Goal: Information Seeking & Learning: Learn about a topic

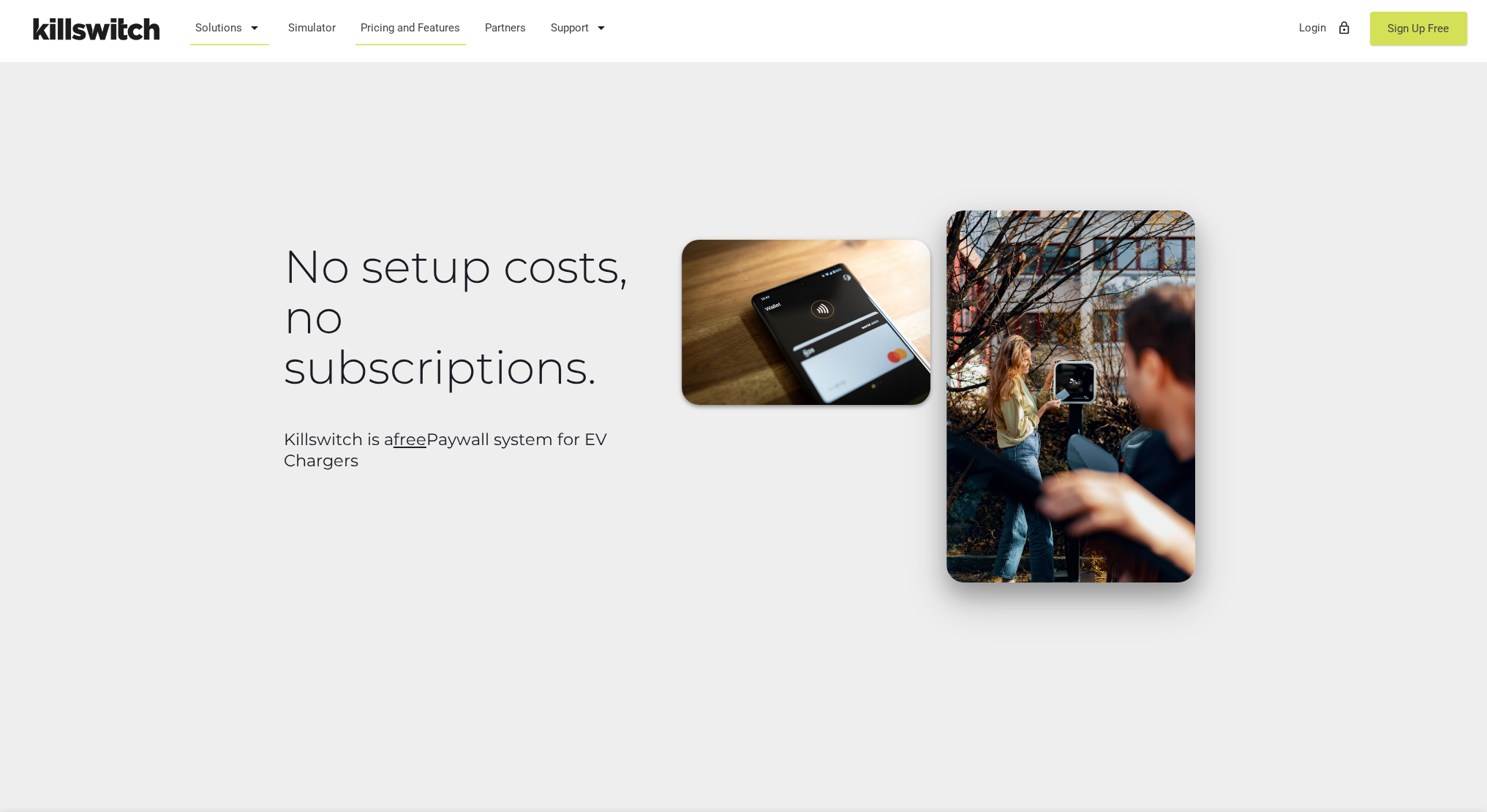
click at [231, 24] on link "Solutions arrow_drop_down" at bounding box center [229, 28] width 82 height 38
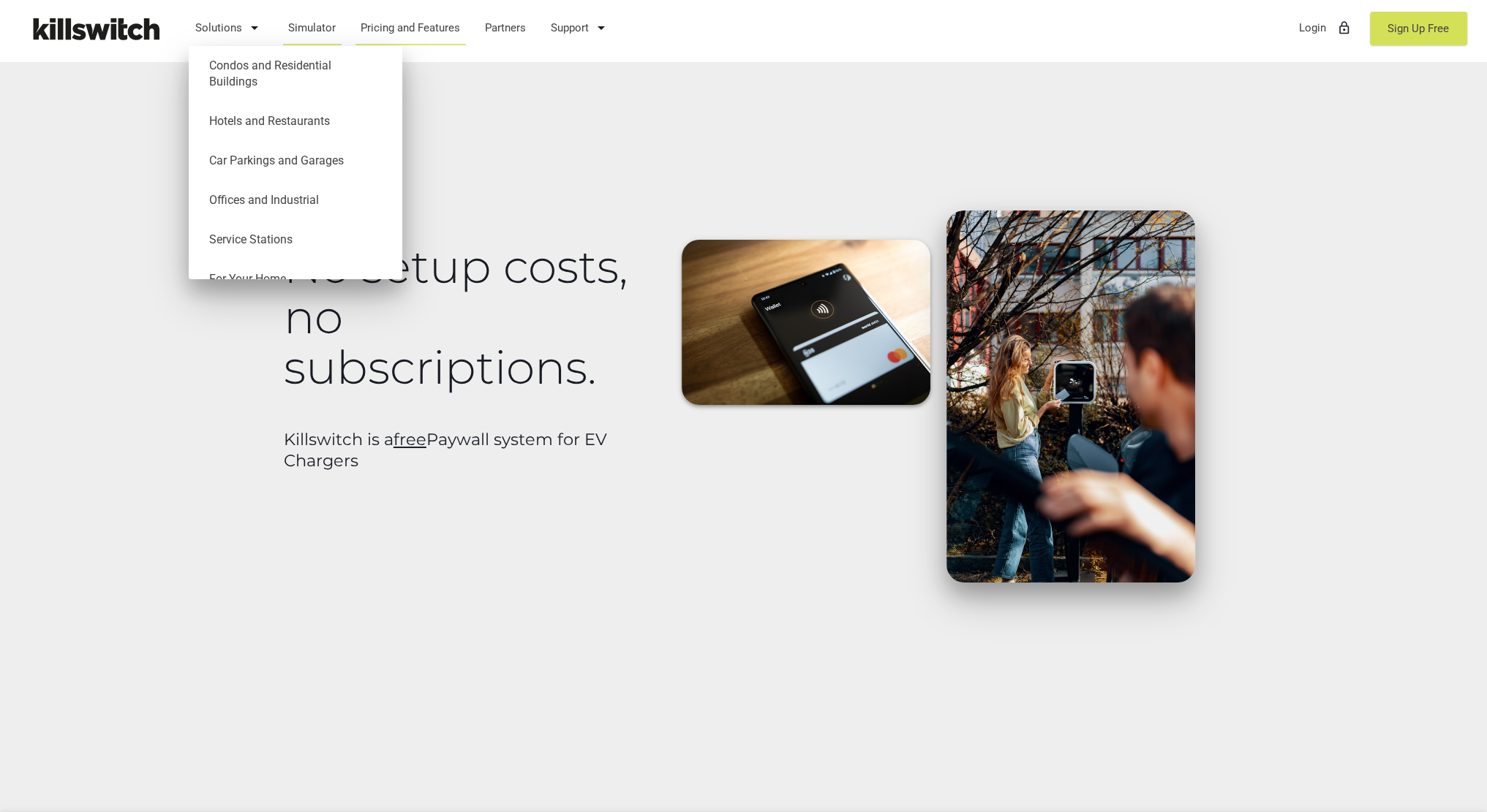
click at [310, 21] on link "Simulator" at bounding box center [312, 28] width 62 height 38
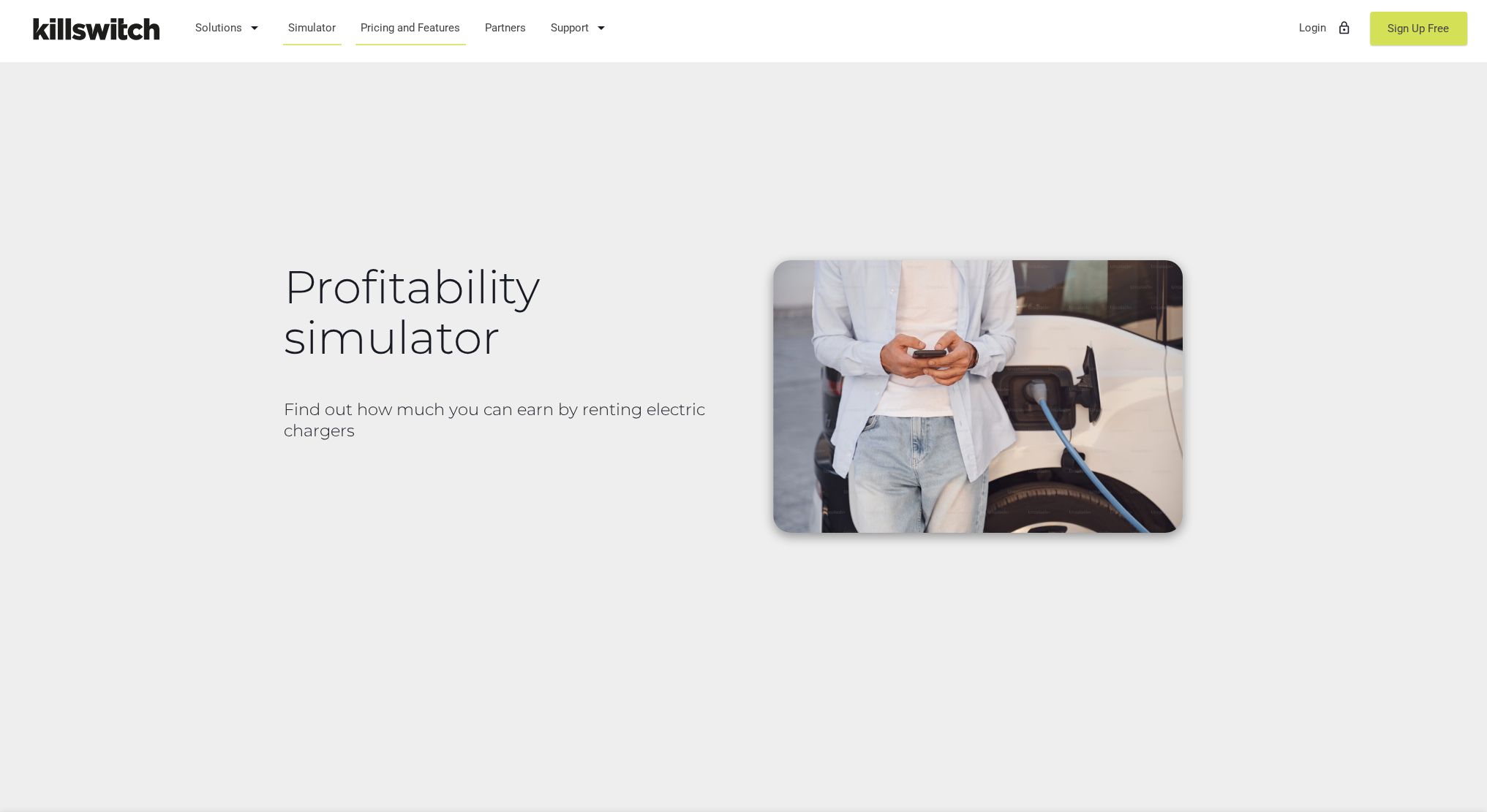
click at [407, 30] on link "Pricing and Features" at bounding box center [411, 28] width 113 height 38
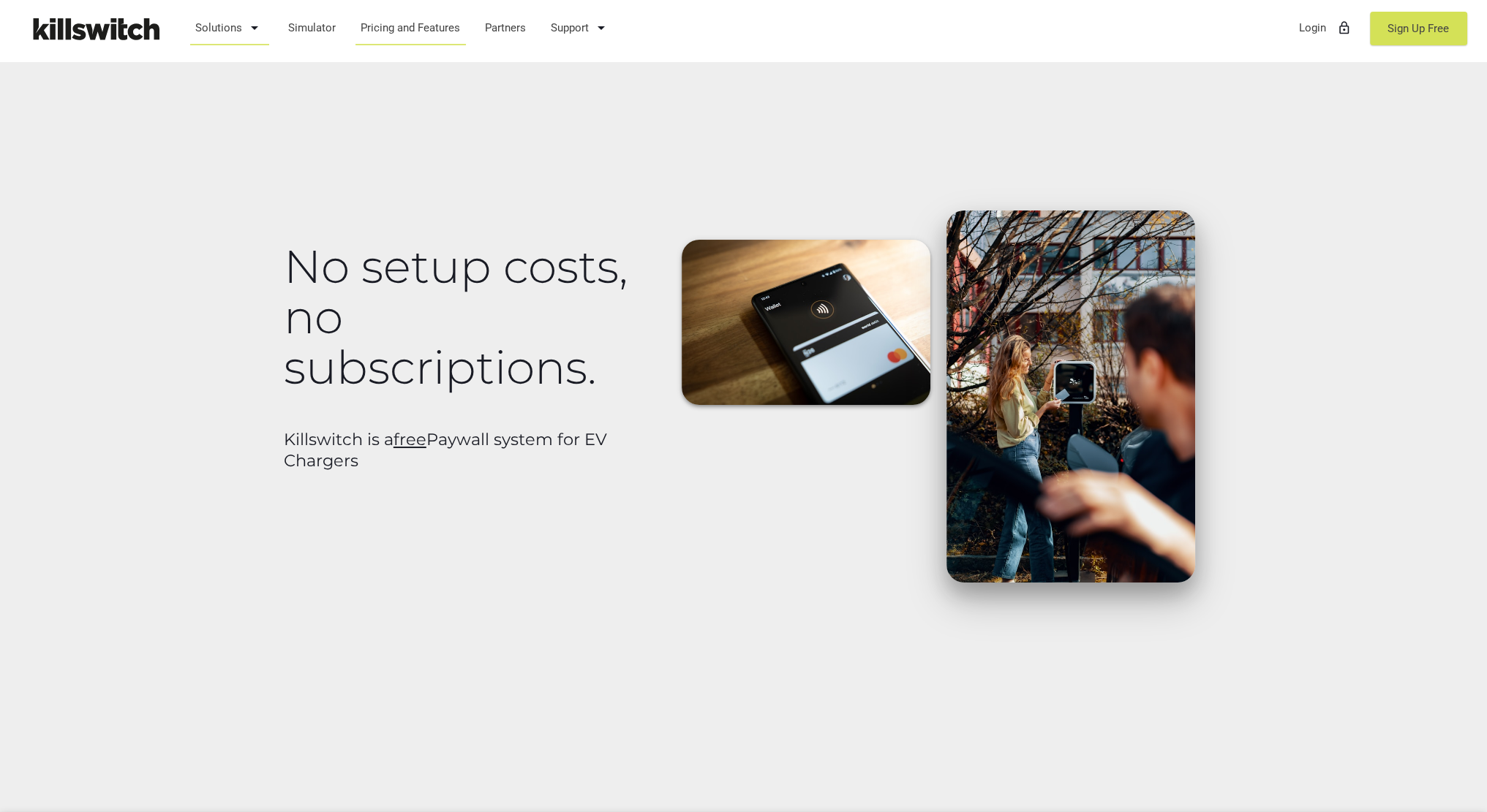
click at [207, 34] on link "Solutions arrow_drop_down" at bounding box center [229, 28] width 82 height 38
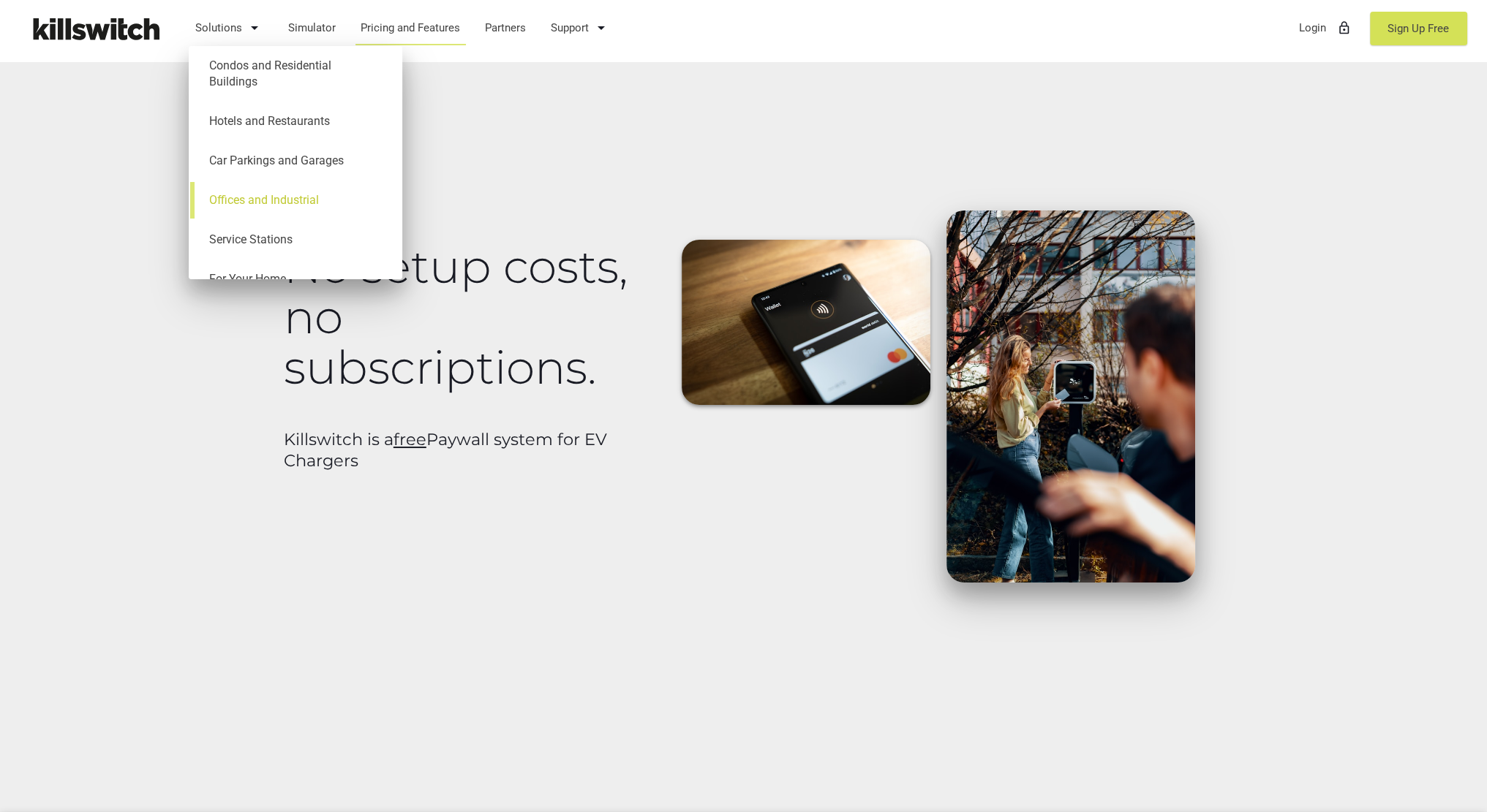
click at [269, 186] on link "Offices and Industrial" at bounding box center [296, 200] width 200 height 40
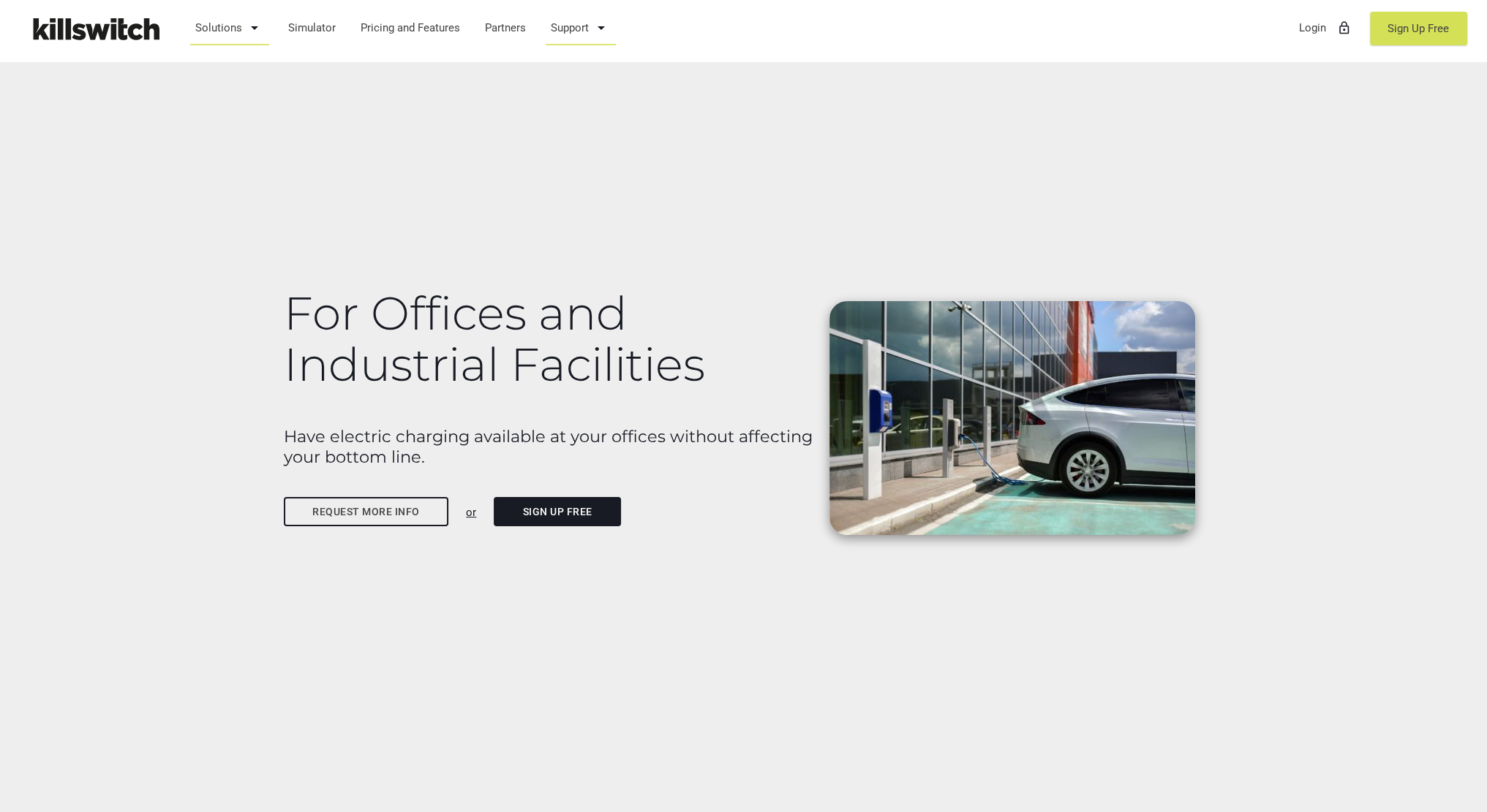
click at [572, 29] on link "Support arrow_drop_down" at bounding box center [580, 28] width 73 height 38
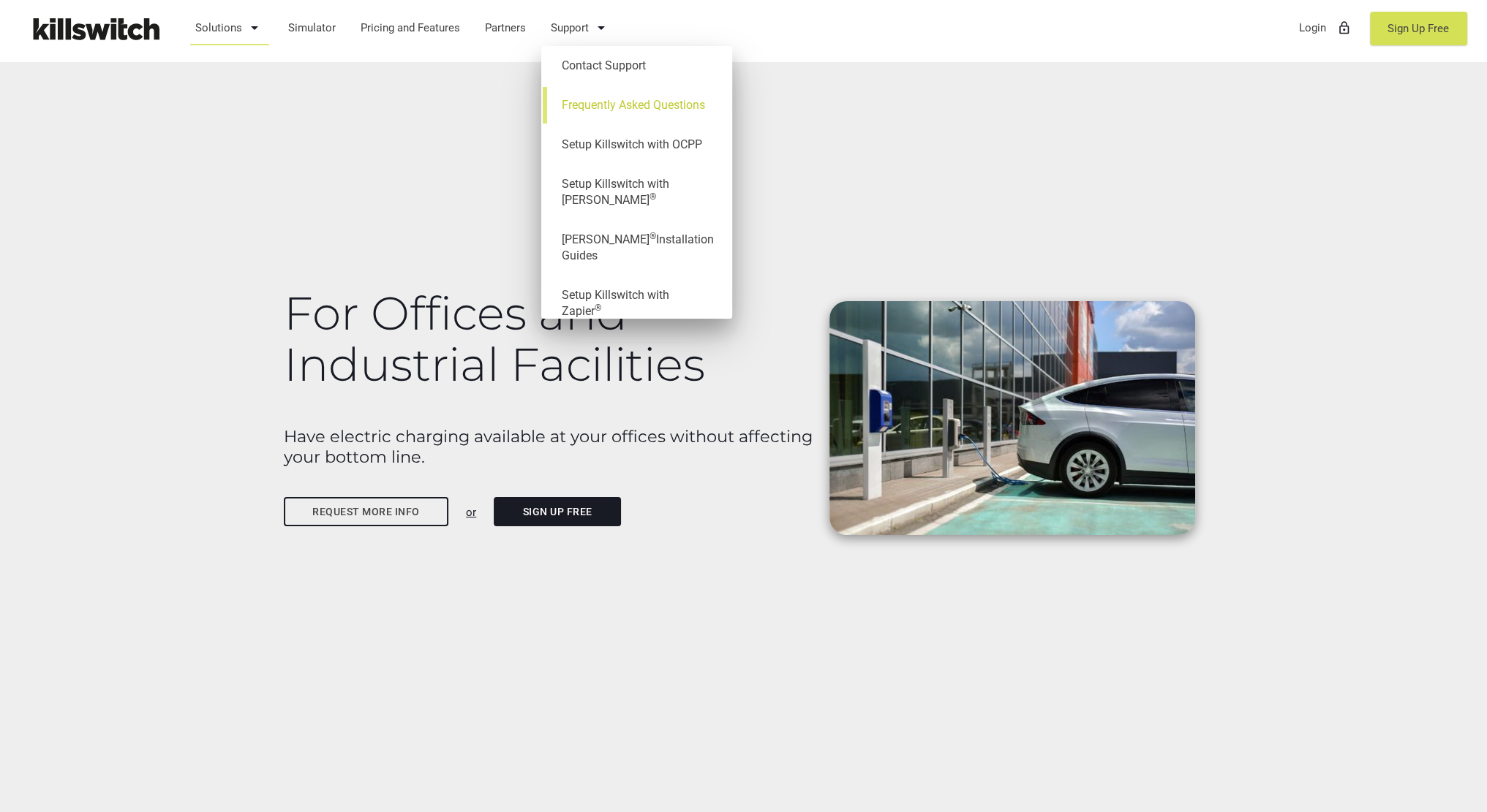
click at [604, 96] on link "Frequently Asked Questions" at bounding box center [637, 105] width 176 height 40
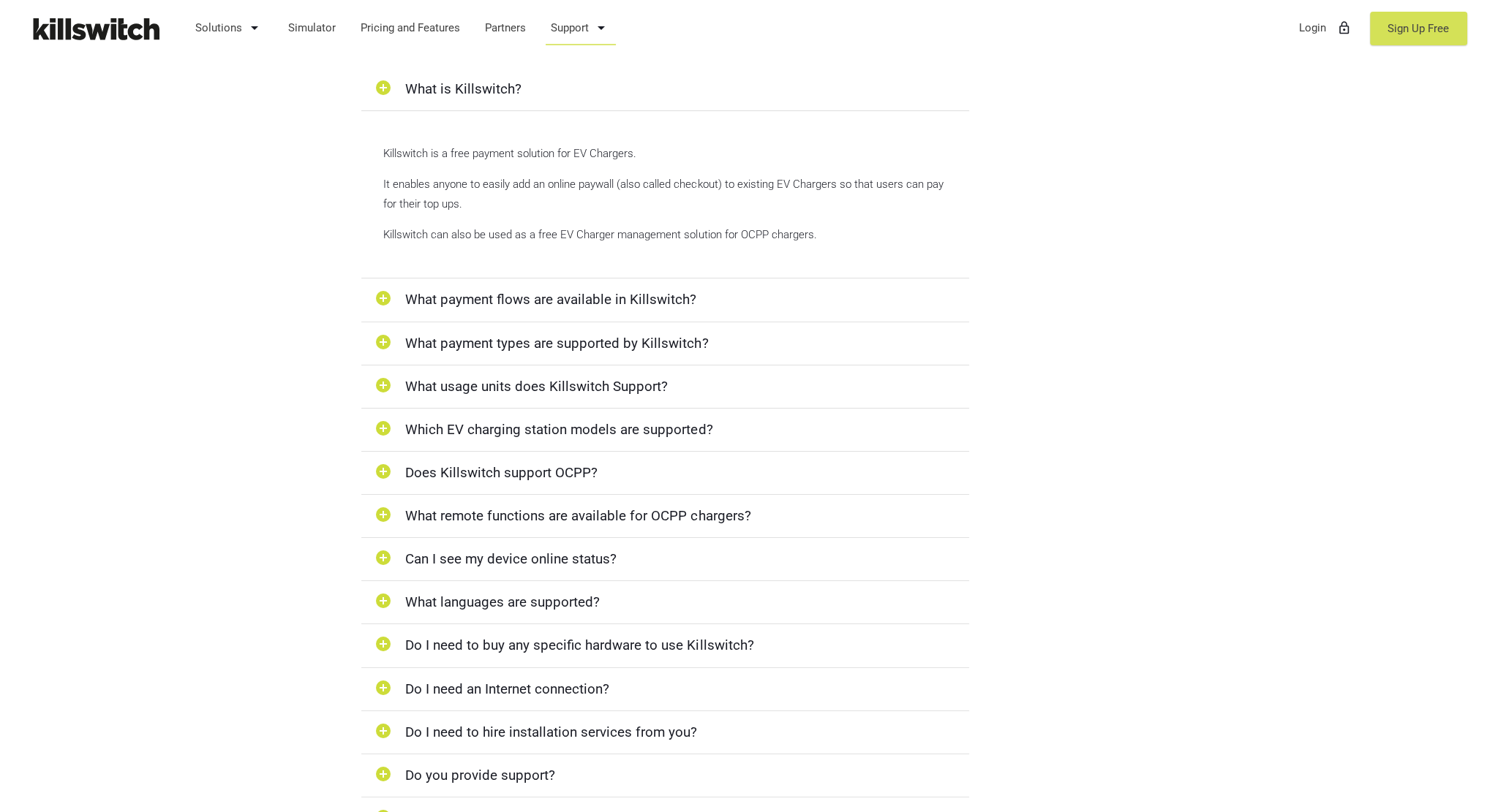
scroll to position [498, 0]
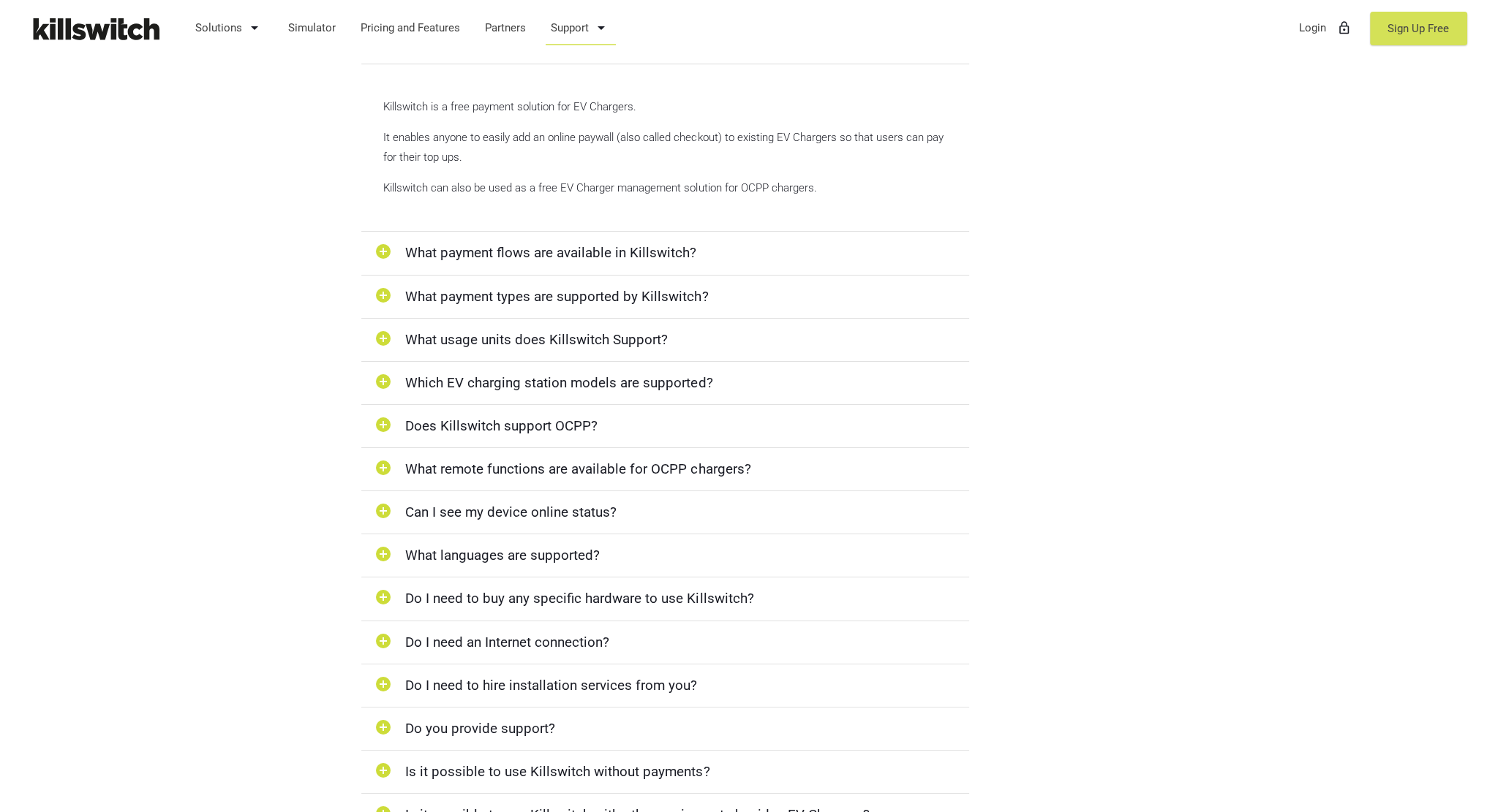
click at [381, 255] on icon "add_circle" at bounding box center [383, 252] width 22 height 20
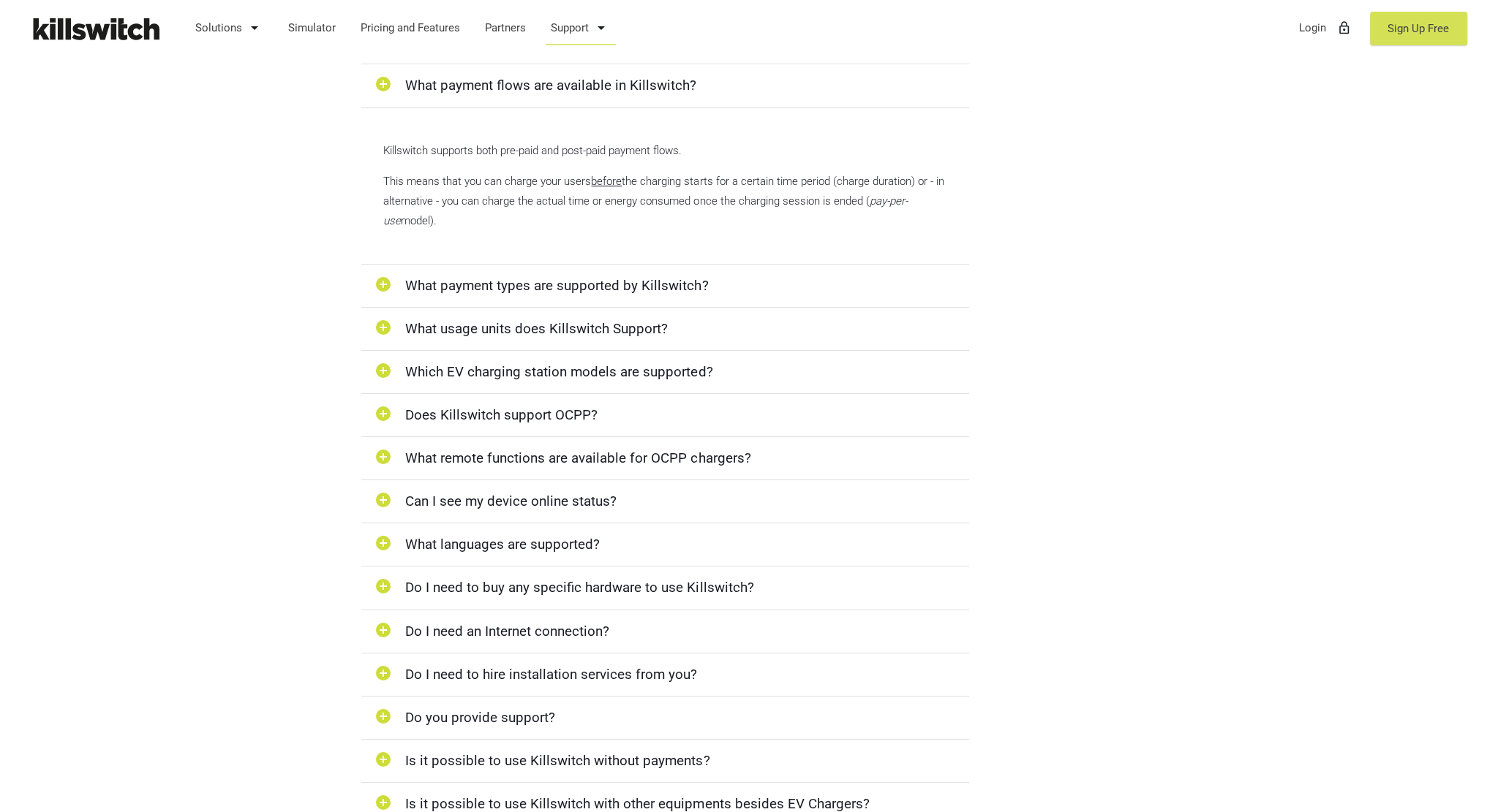
click at [380, 280] on icon "add_circle" at bounding box center [383, 285] width 22 height 20
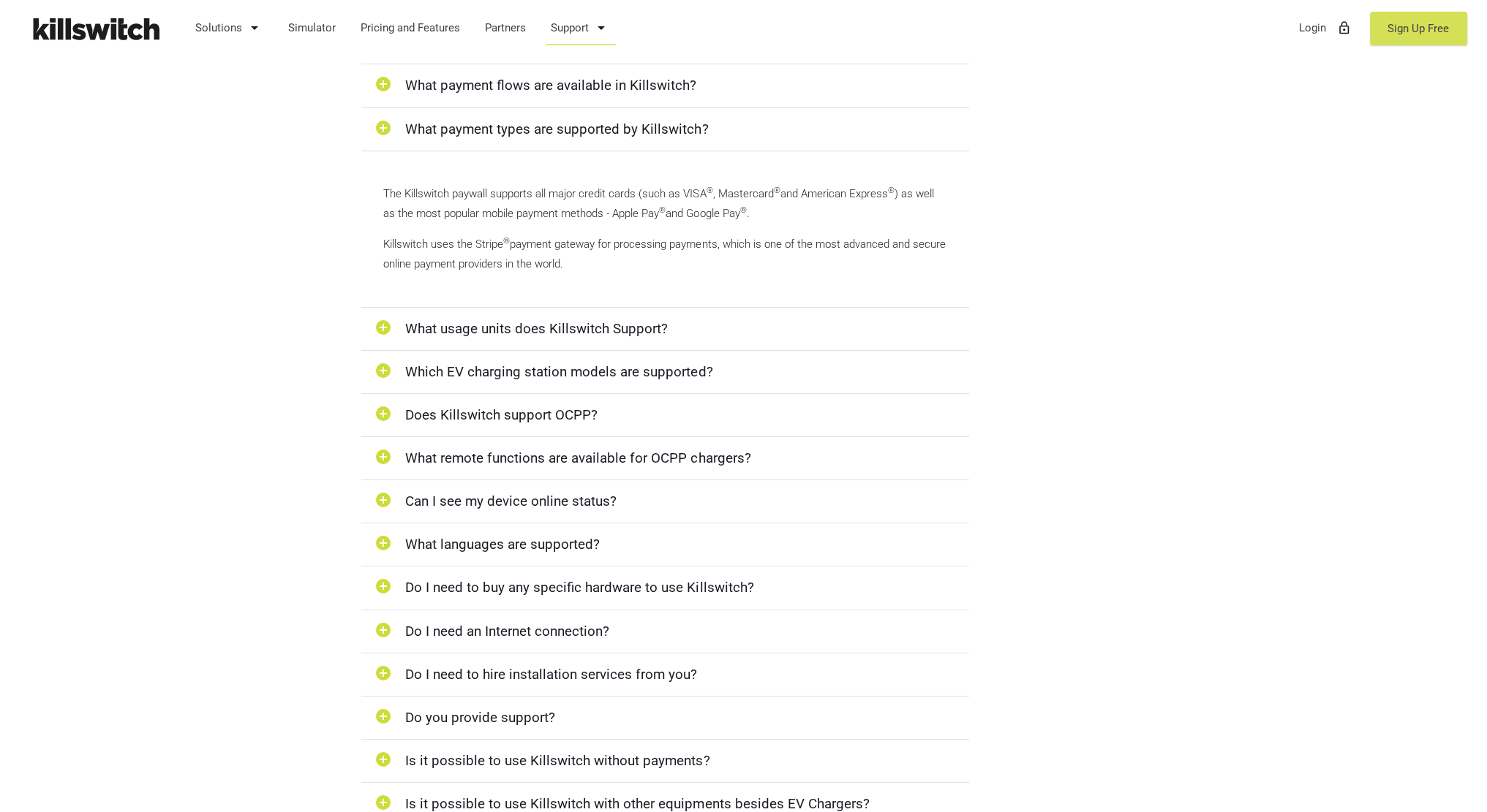
click at [366, 576] on div "add_circle Do I need to buy any specific hardware to use Killswitch?" at bounding box center [665, 588] width 608 height 43
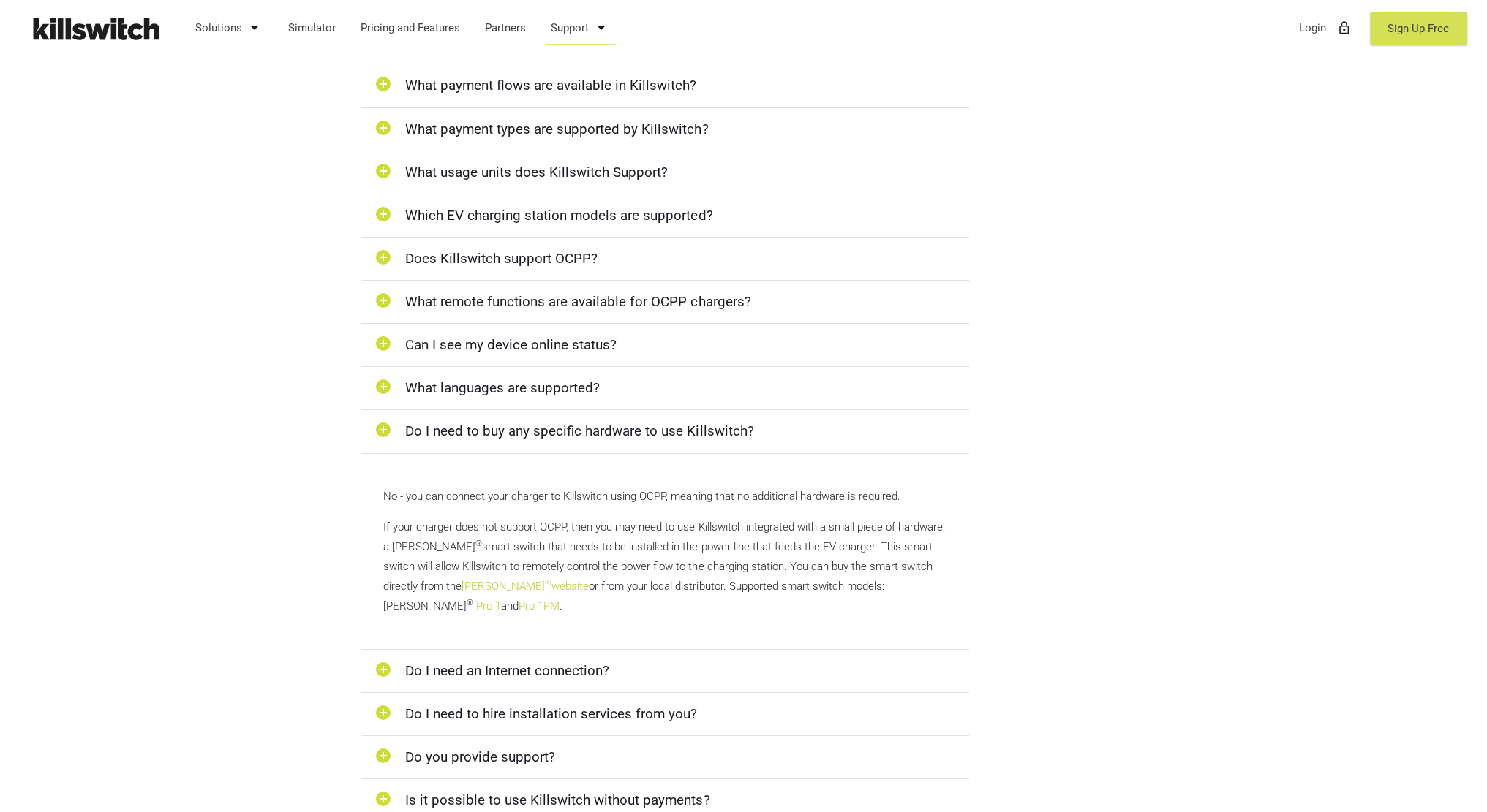
click at [386, 661] on icon "add_circle" at bounding box center [383, 671] width 22 height 20
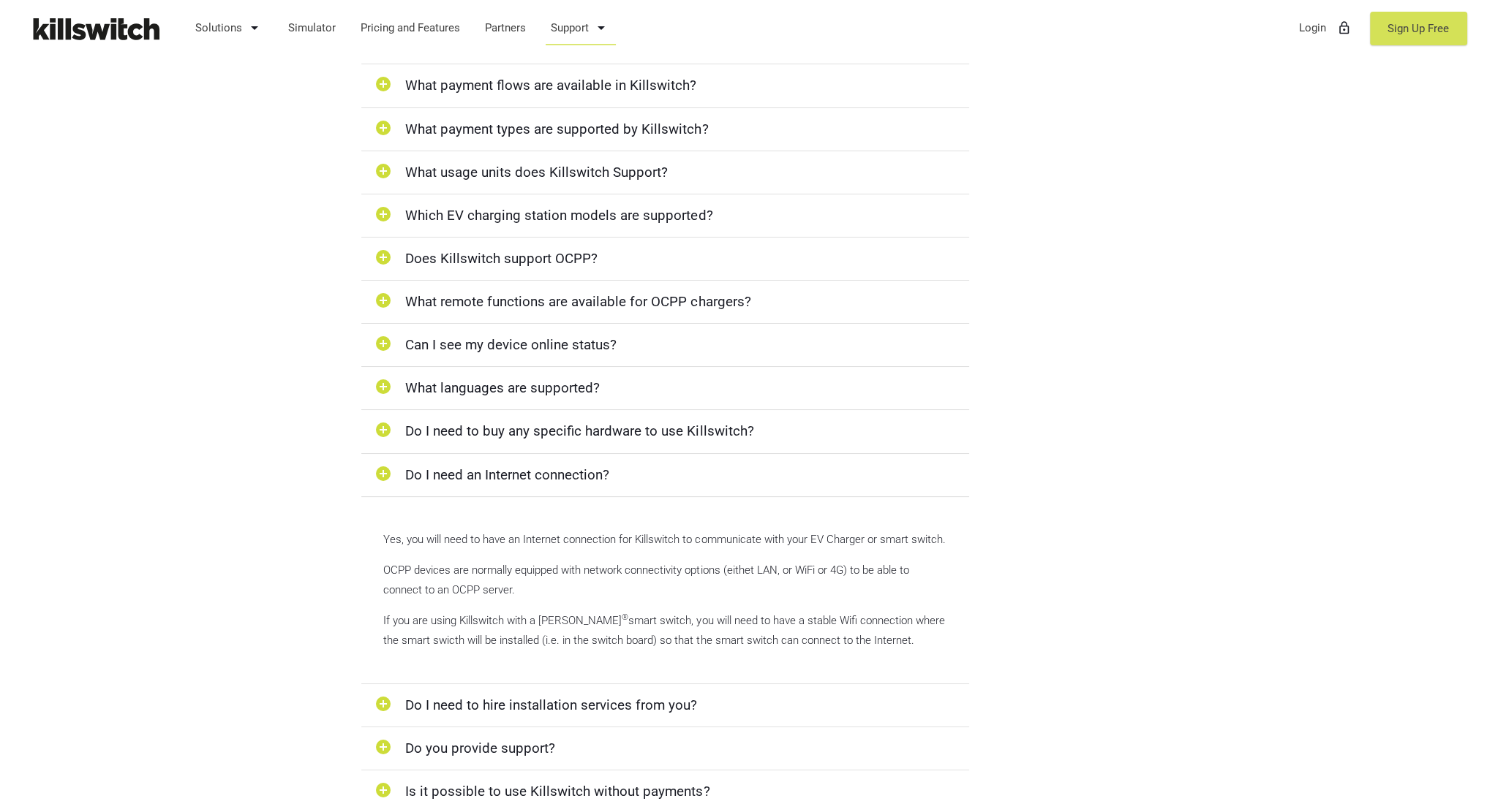
click at [395, 708] on div "add_circle Do I need to hire installation services from you?" at bounding box center [665, 705] width 608 height 43
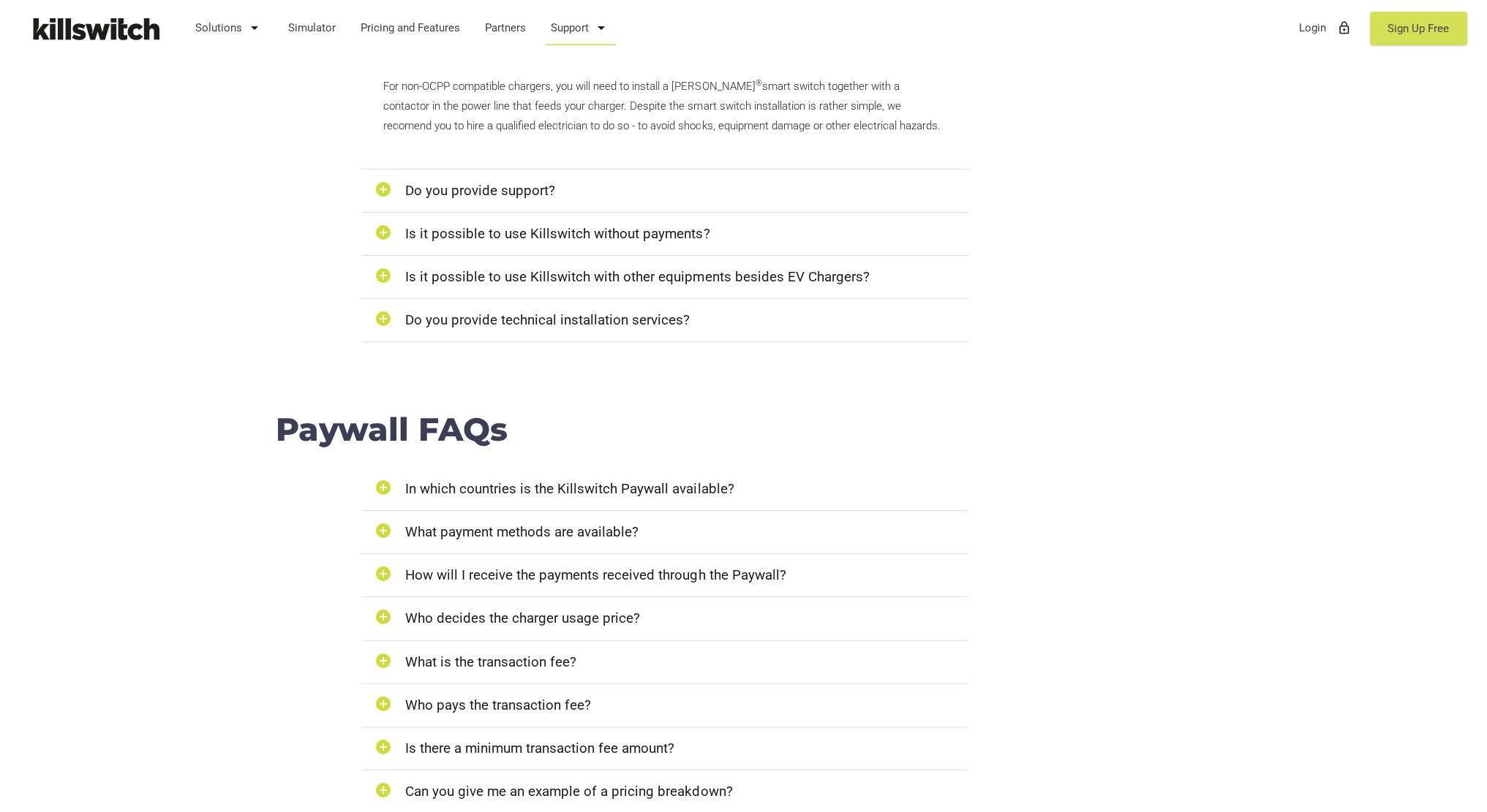
scroll to position [1053, 0]
click at [382, 666] on icon "add_circle" at bounding box center [383, 664] width 22 height 20
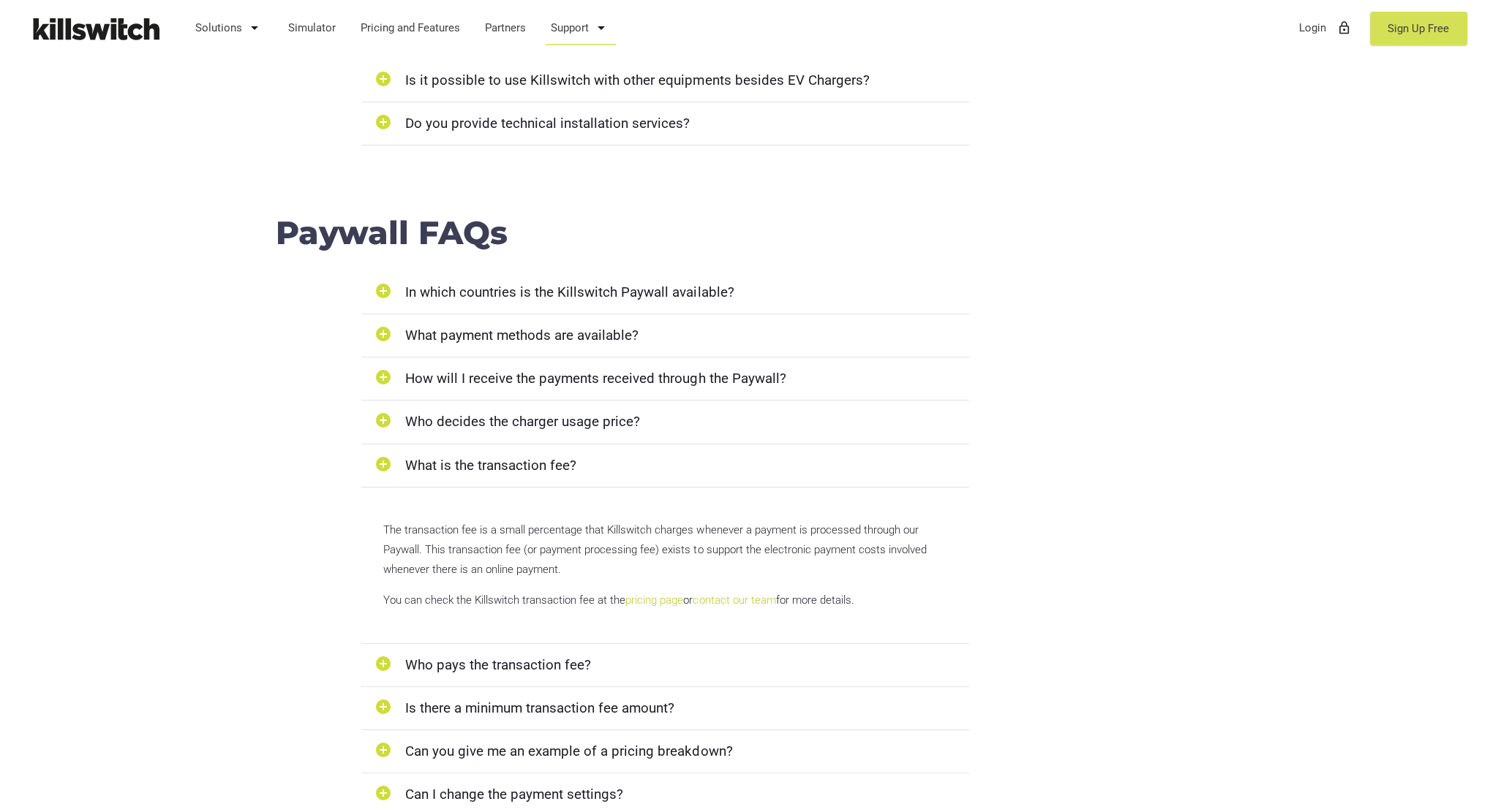
scroll to position [1258, 0]
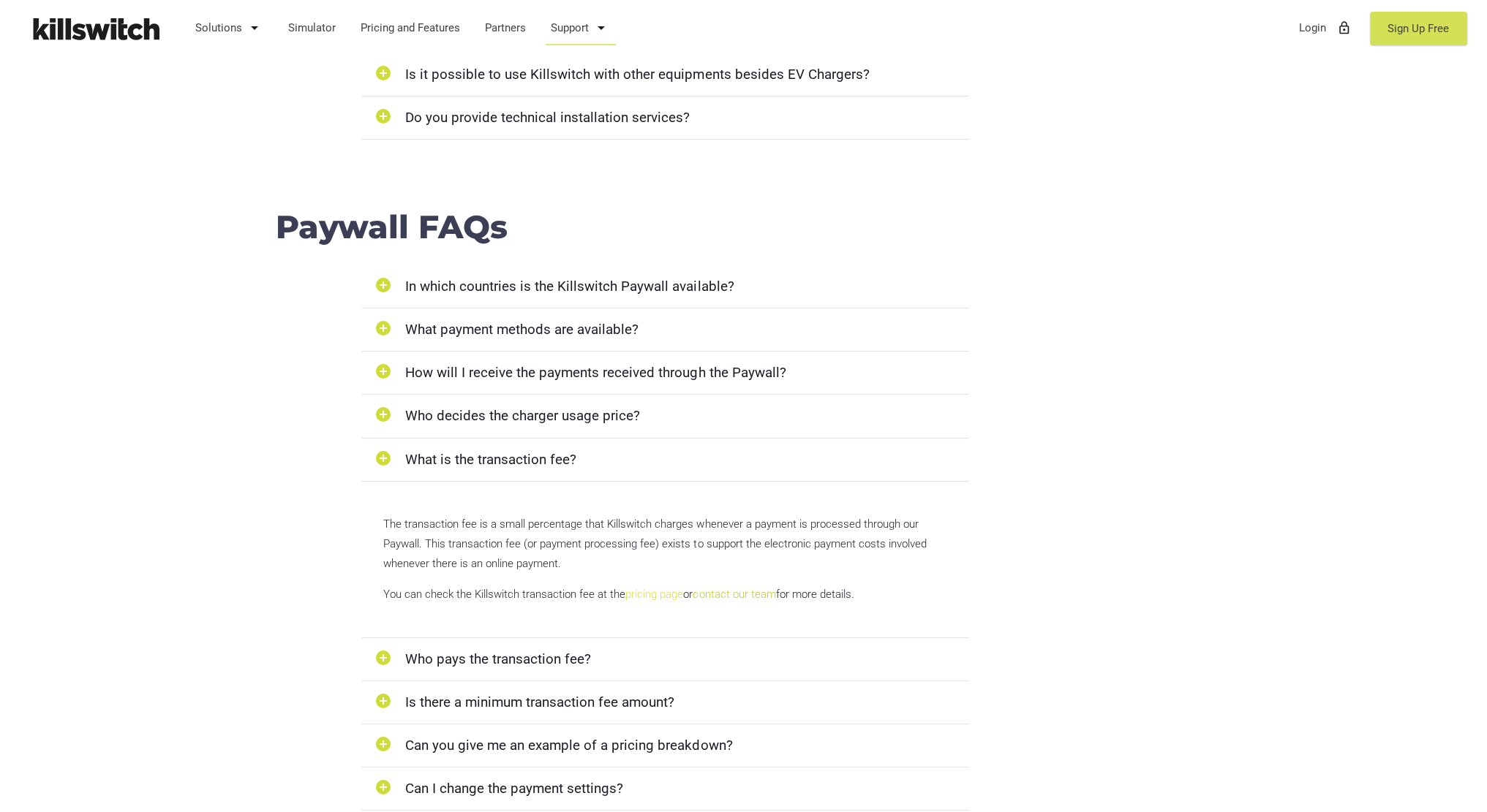
click at [658, 594] on link "pricing page" at bounding box center [654, 594] width 58 height 14
